Goal: Information Seeking & Learning: Stay updated

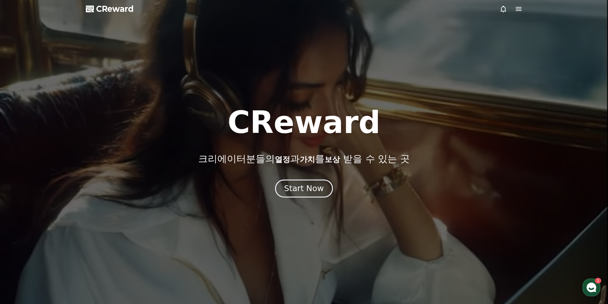
click at [306, 184] on div "Start Now" at bounding box center [304, 188] width 40 height 11
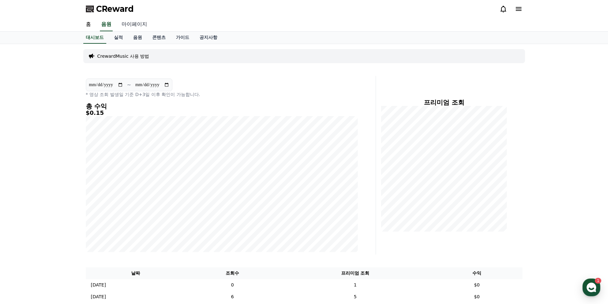
click at [131, 25] on link "마이페이지" at bounding box center [135, 24] width 36 height 13
select select "**********"
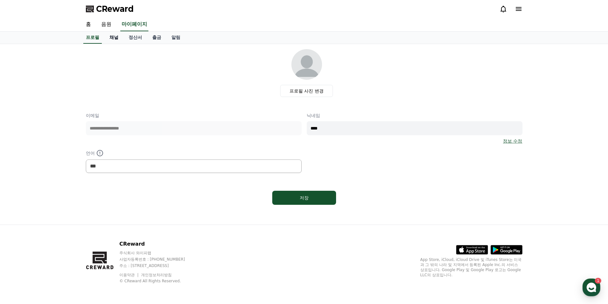
click at [110, 35] on link "채널" at bounding box center [113, 38] width 19 height 12
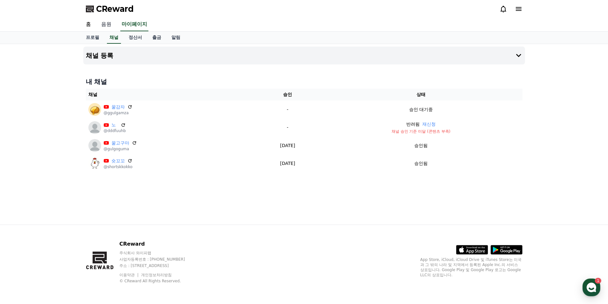
click at [106, 21] on link "음원" at bounding box center [106, 24] width 20 height 13
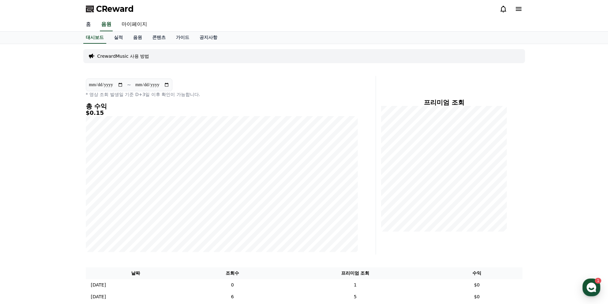
click at [93, 23] on link "홈" at bounding box center [88, 24] width 15 height 13
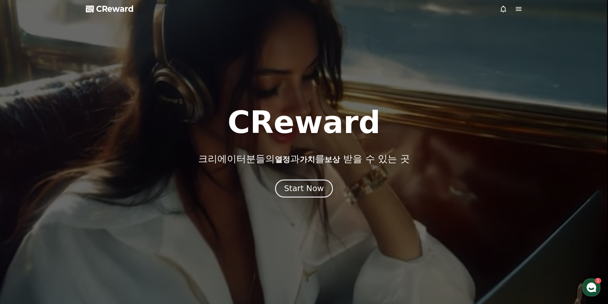
click at [297, 189] on div "Start Now" at bounding box center [304, 188] width 40 height 11
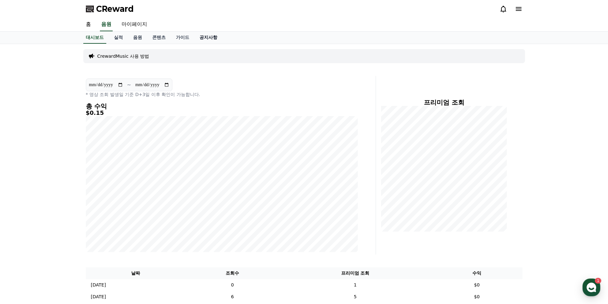
click at [216, 37] on link "공지사항" at bounding box center [208, 38] width 28 height 12
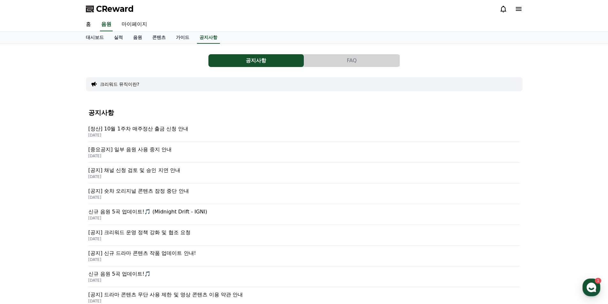
click at [163, 172] on p "[공지] 채널 신청 검토 및 승인 지연 안내" at bounding box center [304, 171] width 432 height 8
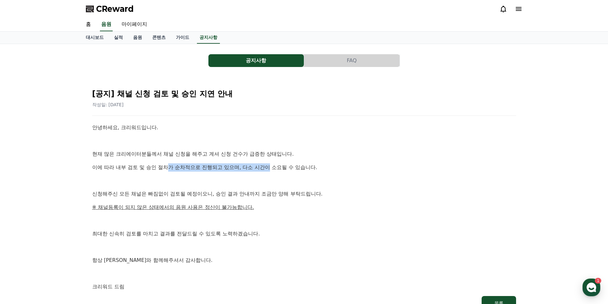
drag, startPoint x: 269, startPoint y: 168, endPoint x: 138, endPoint y: 193, distance: 133.6
click at [169, 165] on p "이에 따라 내부 검토 및 승인 절차가 순차적으로 진행되고 있으며, 다소 시간이 소요될 수 있습니다." at bounding box center [304, 167] width 424 height 8
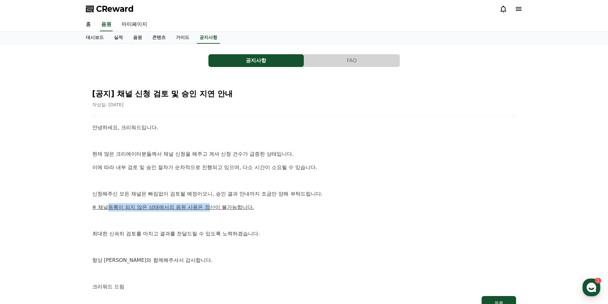
drag, startPoint x: 109, startPoint y: 211, endPoint x: 213, endPoint y: 209, distance: 104.4
click at [213, 209] on p "※ 채널등록이 되지 않은 상태에서의 음원 사용은 정산이 불가능합니다." at bounding box center [304, 207] width 424 height 8
click at [214, 213] on div "안녕하세요, 크리워드입니다. 현재 많은 크리에이터분들께서 채널 신청을 해주고 계셔 신청 건수가 급증한 상태입니다. 이에 따라 내부 검토 및 승…" at bounding box center [304, 208] width 424 height 168
drag, startPoint x: 227, startPoint y: 207, endPoint x: 133, endPoint y: 202, distance: 94.0
click at [133, 202] on div "안녕하세요, 크리워드입니다. 현재 많은 크리에이터분들께서 채널 신청을 해주고 계셔 신청 건수가 급증한 상태입니다. 이에 따라 내부 검토 및 승…" at bounding box center [304, 208] width 424 height 168
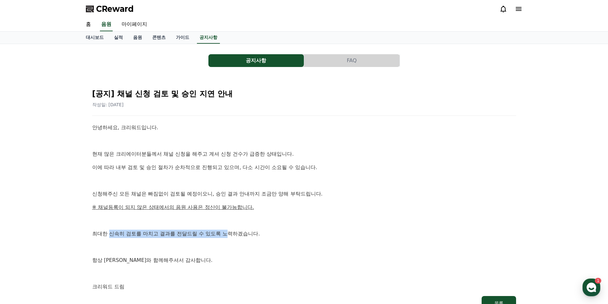
drag, startPoint x: 109, startPoint y: 235, endPoint x: 229, endPoint y: 237, distance: 120.4
click at [229, 237] on p "최대한 신속히 검토를 마치고 결과를 전달드릴 수 있도록 노력하겠습니다." at bounding box center [304, 234] width 424 height 8
click at [229, 242] on div "안녕하세요, 크리워드입니다. 현재 많은 크리에이터분들께서 채널 신청을 해주고 계셔 신청 건수가 급증한 상태입니다. 이에 따라 내부 검토 및 승…" at bounding box center [304, 208] width 424 height 168
